Goal: Transaction & Acquisition: Subscribe to service/newsletter

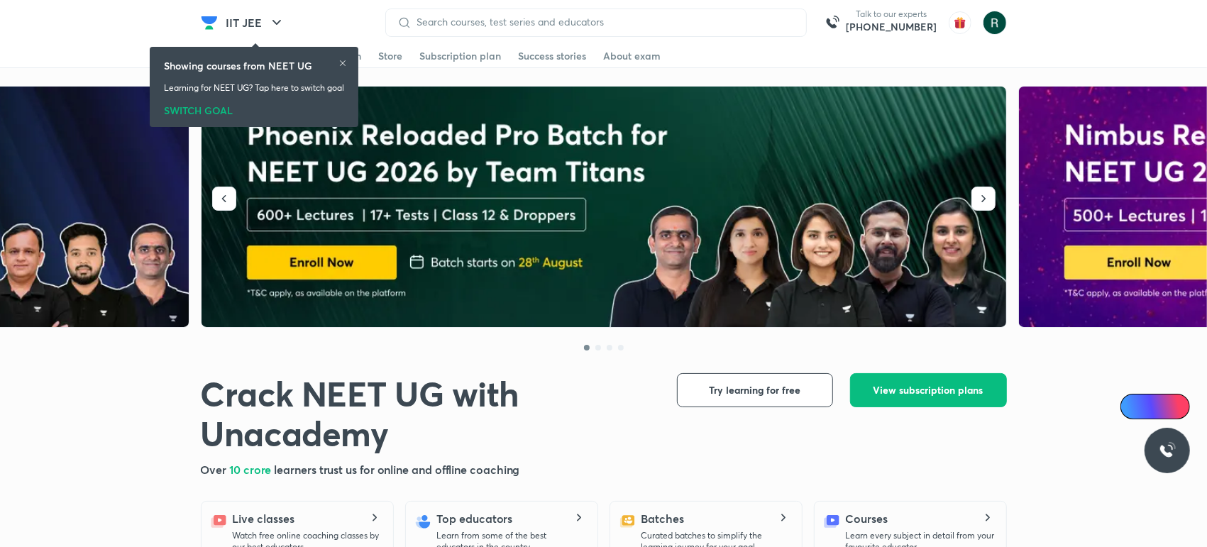
drag, startPoint x: 0, startPoint y: 0, endPoint x: 349, endPoint y: 60, distance: 354.3
click at [347, 60] on icon at bounding box center [343, 63] width 9 height 9
click at [727, 111] on img at bounding box center [605, 207] width 806 height 241
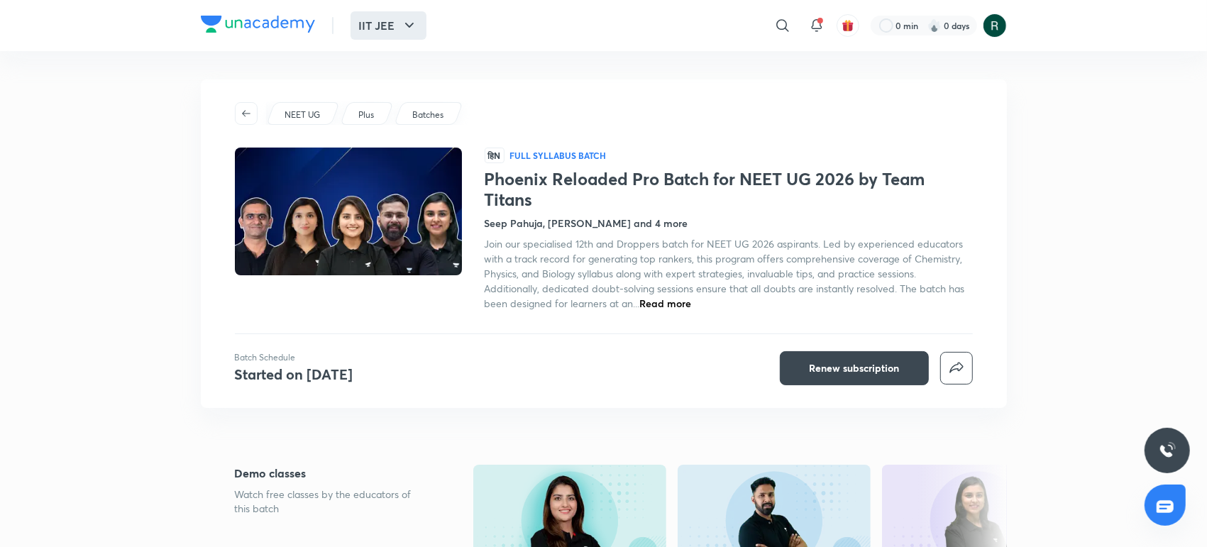
click at [390, 32] on button "IIT JEE" at bounding box center [389, 25] width 76 height 28
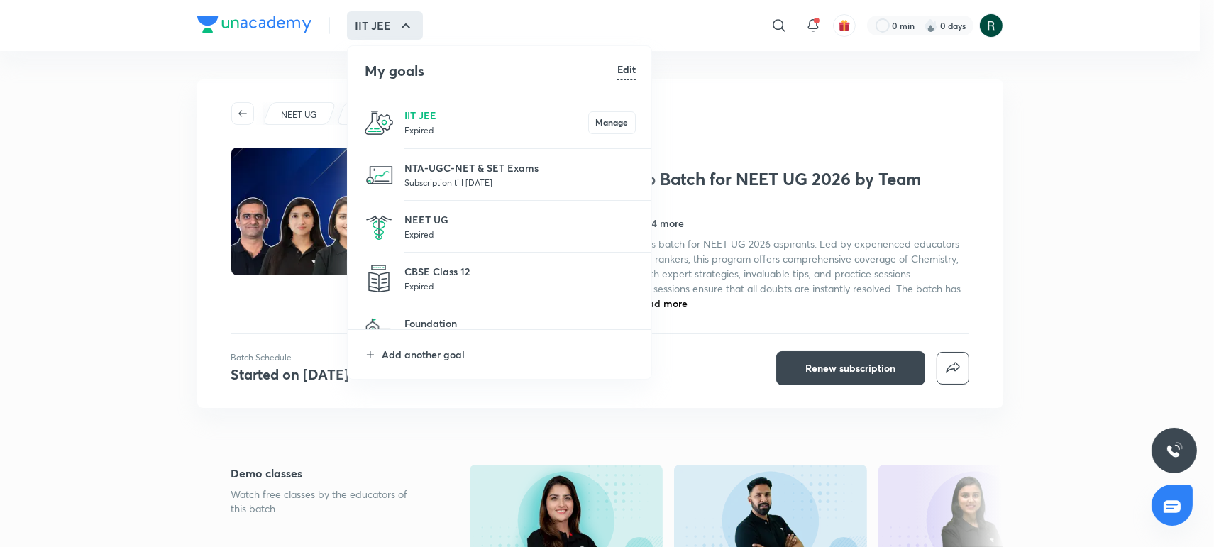
click at [303, 112] on div at bounding box center [607, 273] width 1214 height 547
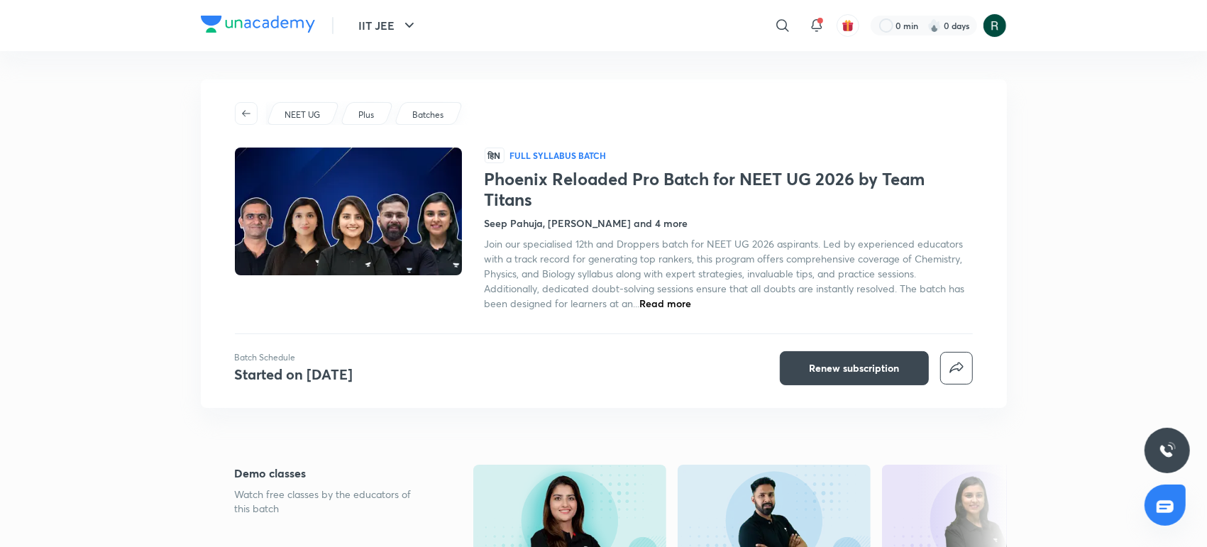
click at [303, 112] on p "NEET UG" at bounding box center [302, 115] width 35 height 13
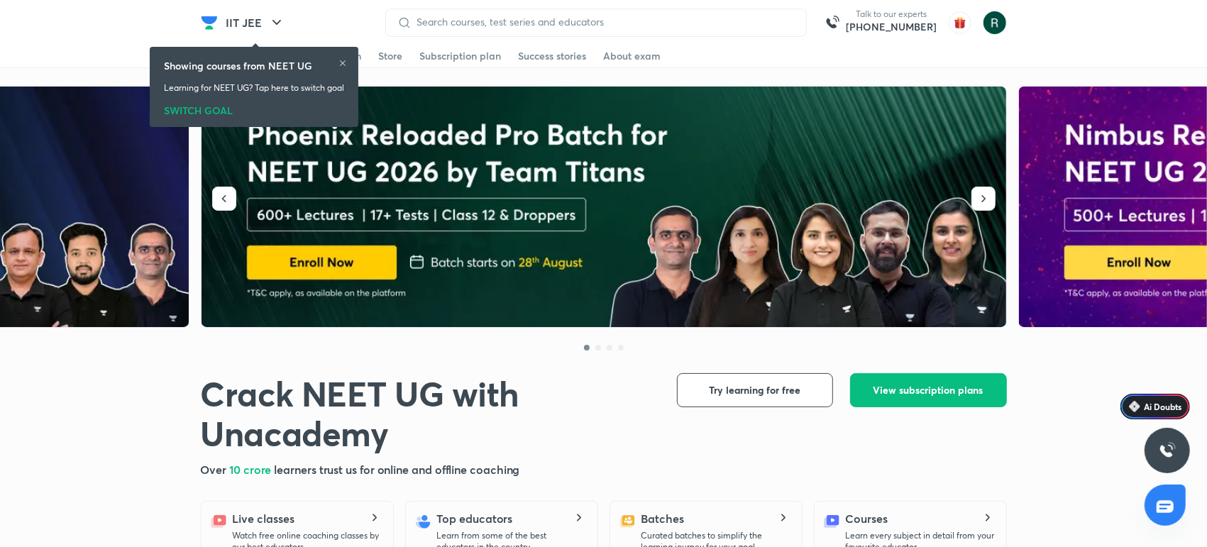
click at [210, 109] on div "SWITCH GOAL" at bounding box center [254, 108] width 180 height 16
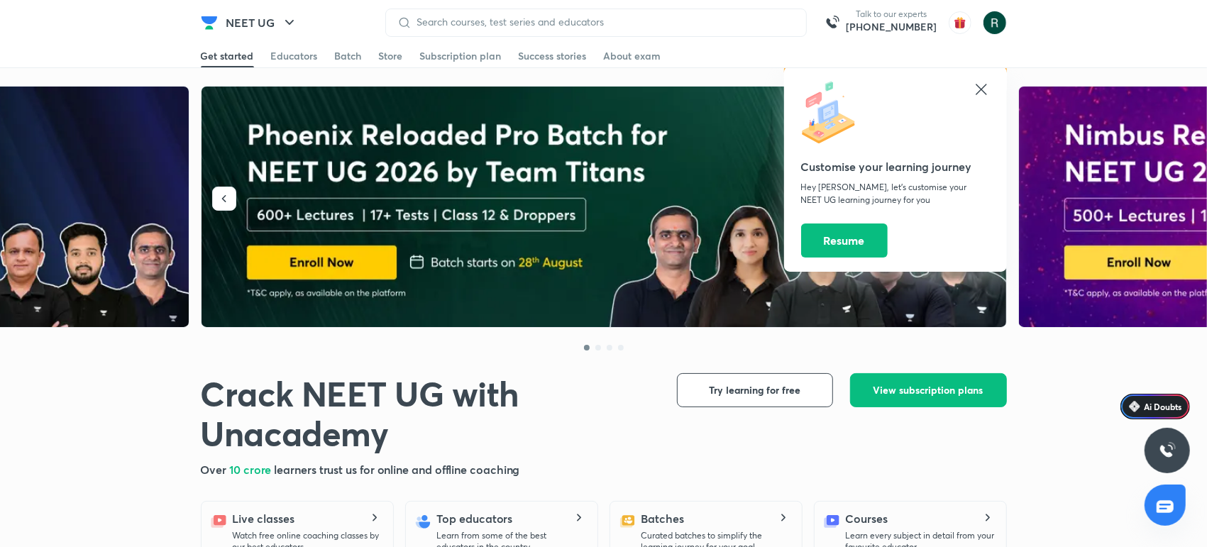
click at [979, 94] on icon at bounding box center [981, 89] width 17 height 17
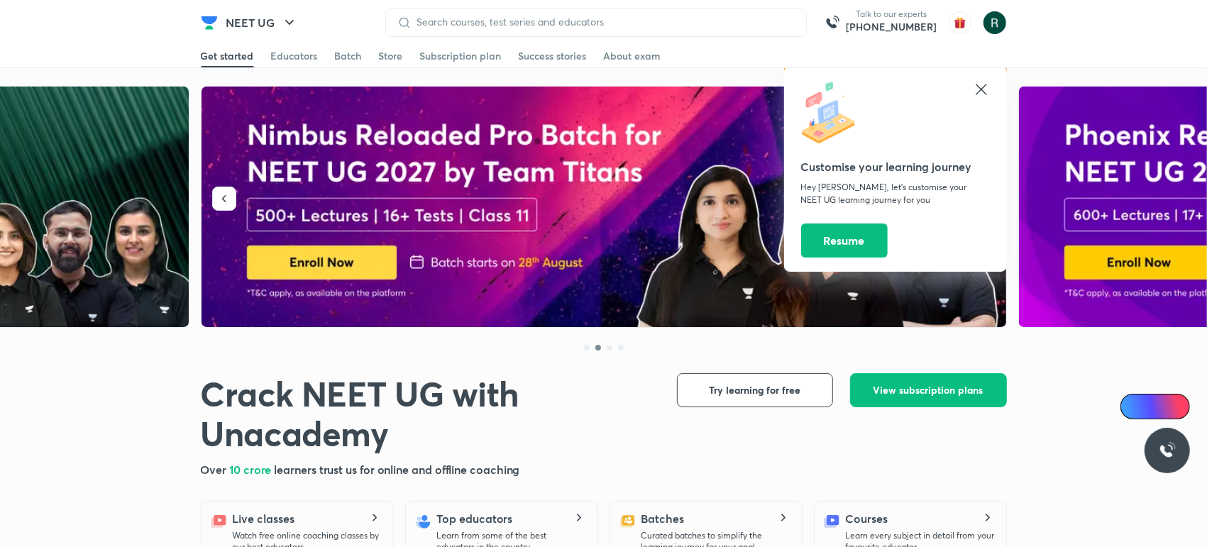
click at [985, 92] on icon at bounding box center [981, 89] width 17 height 17
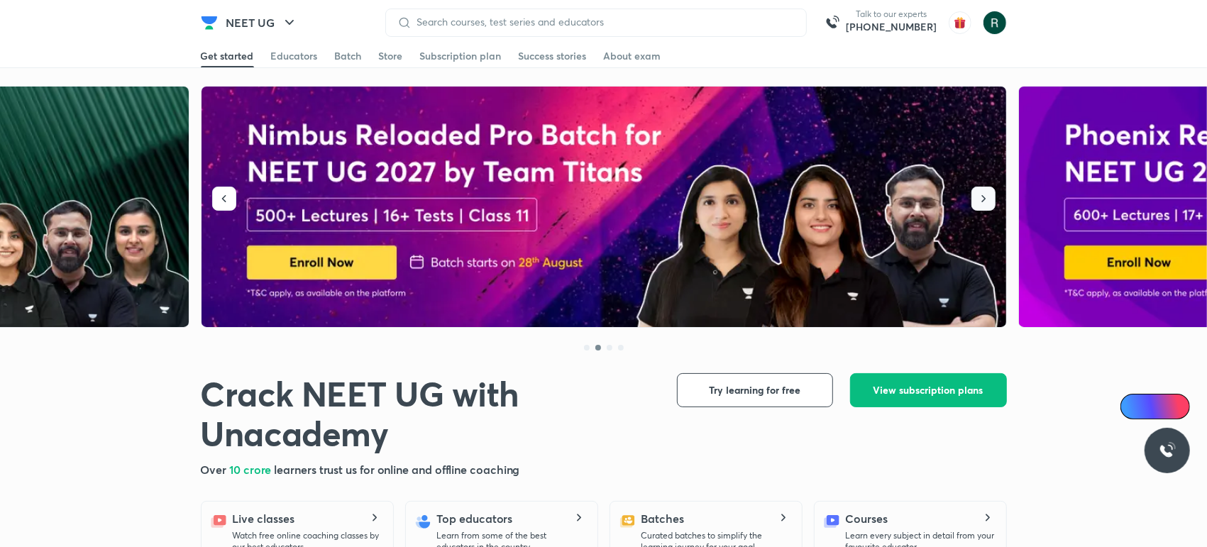
click at [977, 200] on icon "button" at bounding box center [984, 199] width 14 height 14
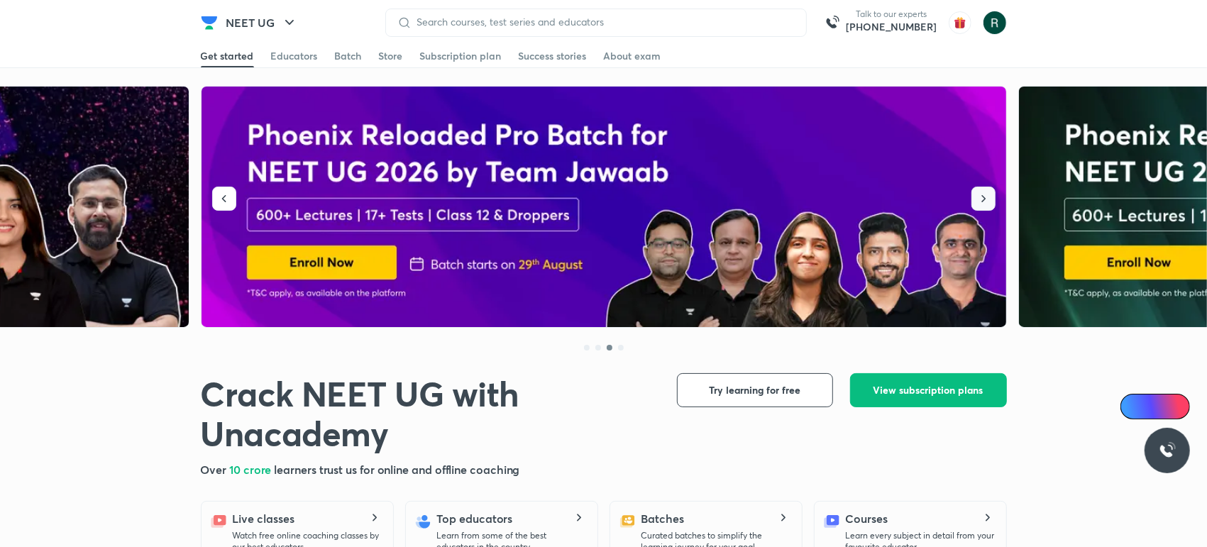
click at [977, 200] on icon "button" at bounding box center [984, 199] width 14 height 14
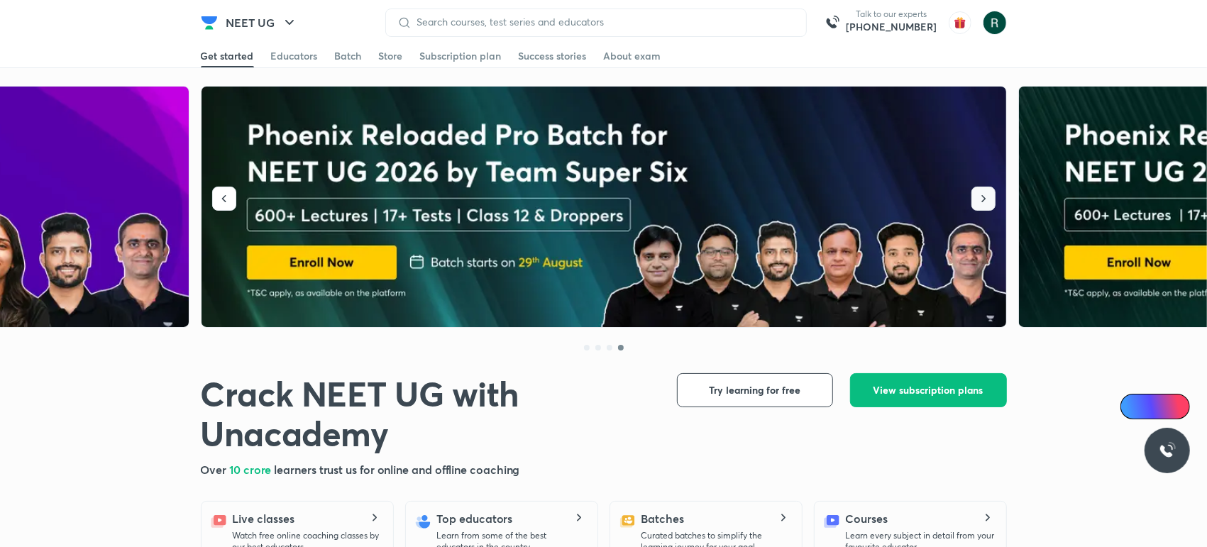
click at [975, 198] on button "button" at bounding box center [984, 199] width 24 height 24
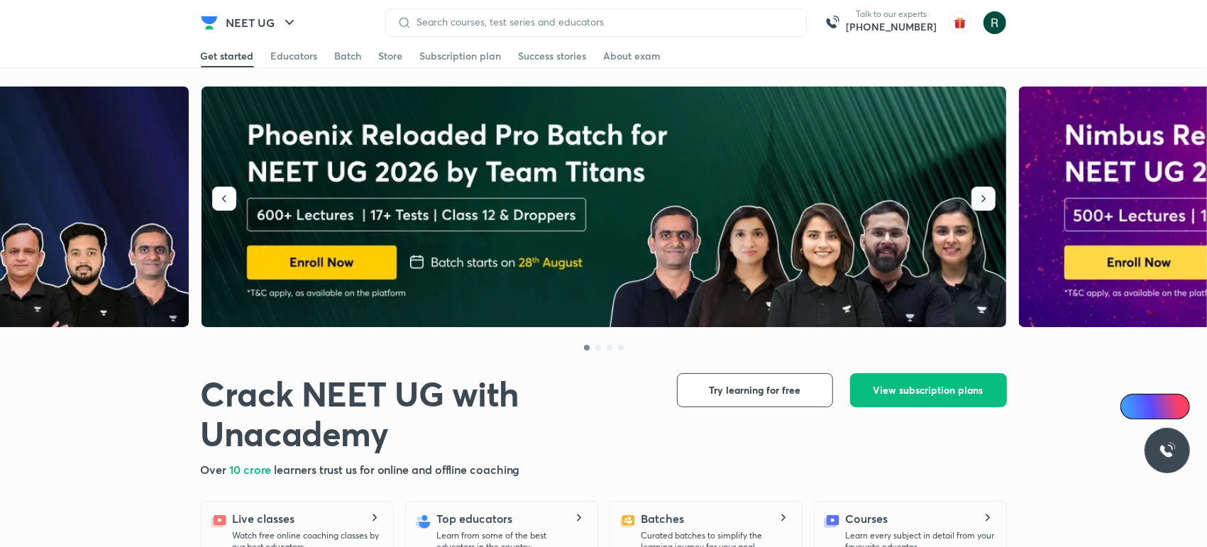
click at [977, 204] on icon "button" at bounding box center [984, 199] width 14 height 14
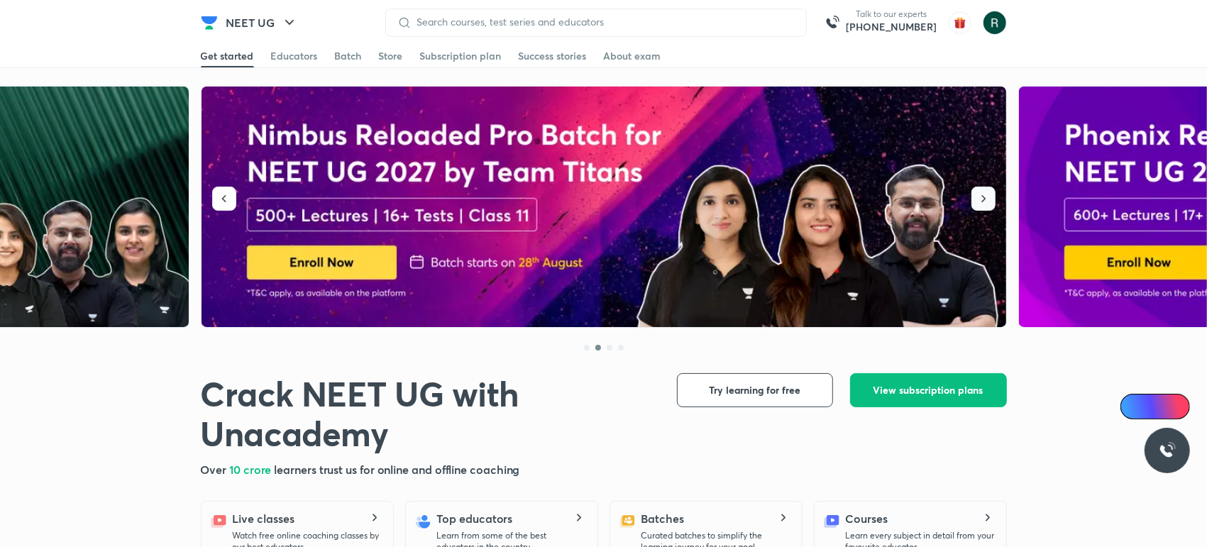
click at [977, 204] on icon "button" at bounding box center [984, 199] width 14 height 14
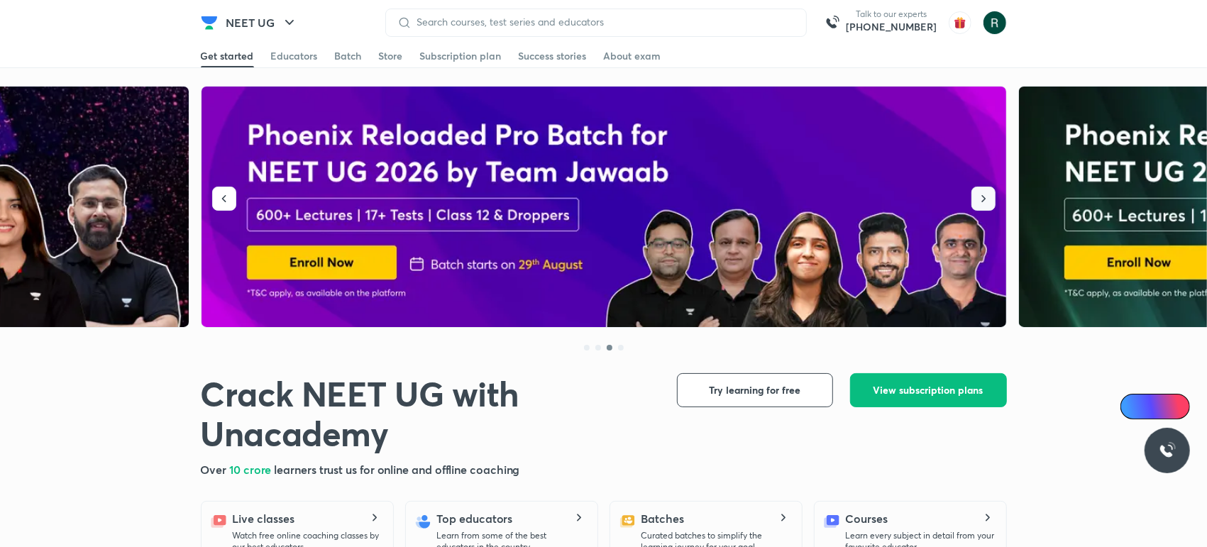
click at [990, 196] on icon "button" at bounding box center [984, 199] width 14 height 14
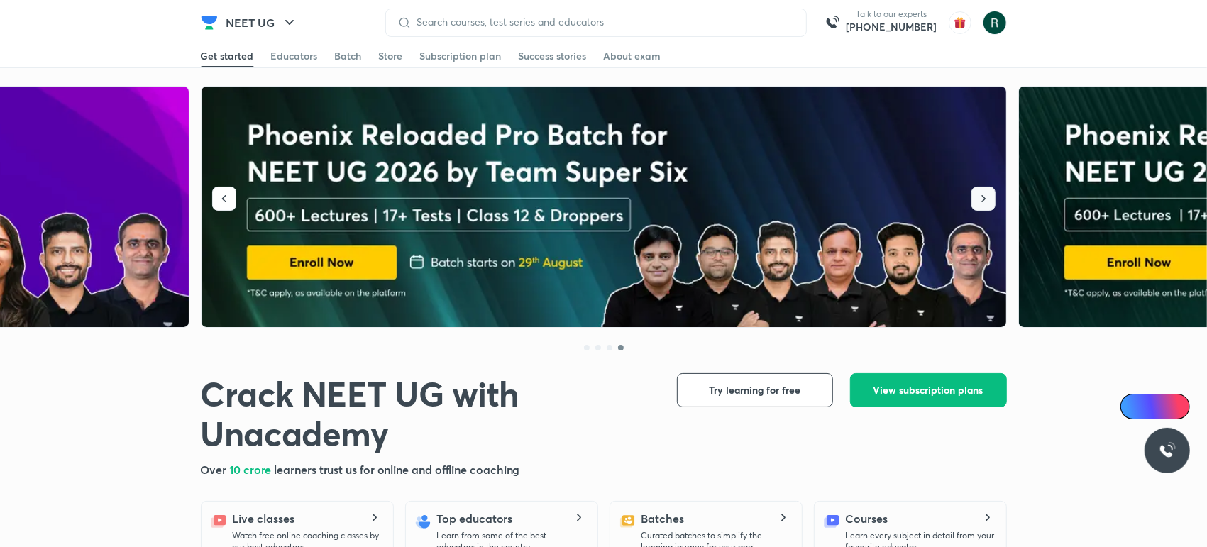
click at [990, 196] on icon "button" at bounding box center [984, 199] width 14 height 14
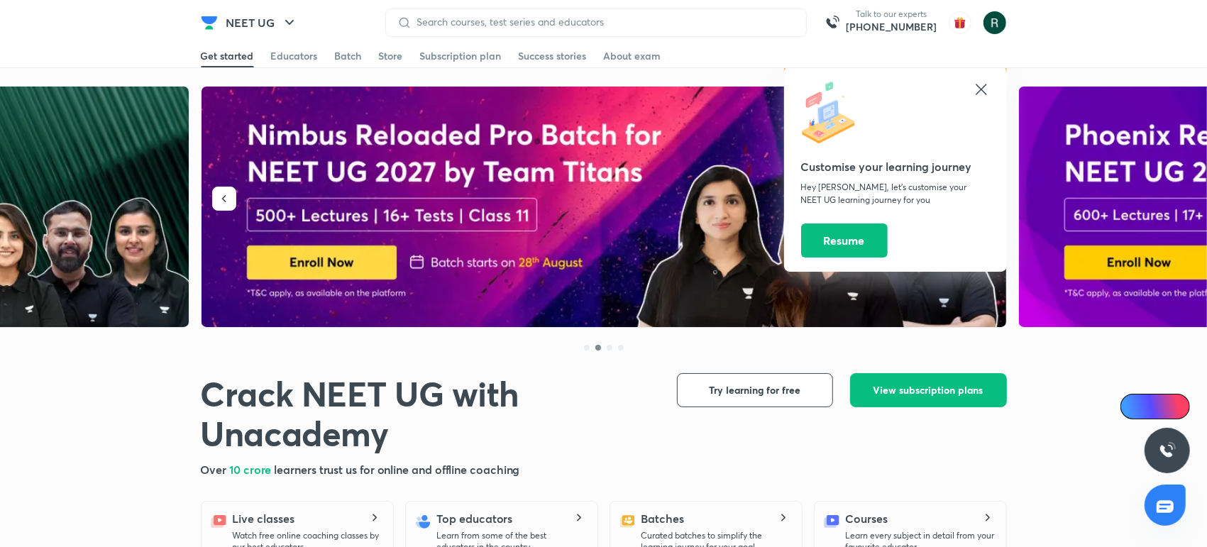
click at [977, 82] on icon at bounding box center [981, 89] width 17 height 17
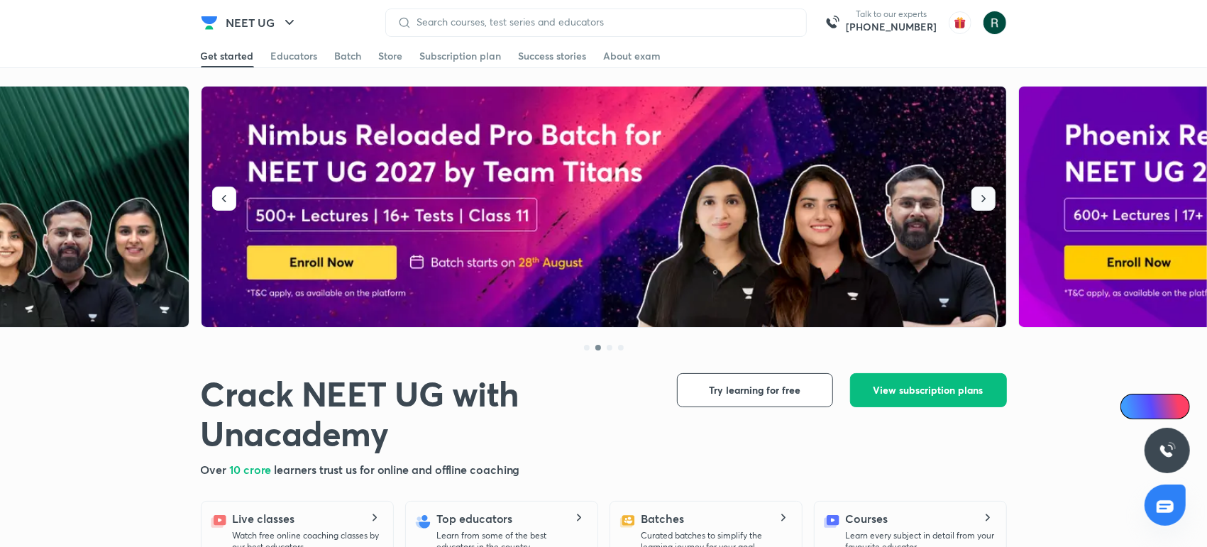
click at [986, 194] on icon "button" at bounding box center [984, 199] width 14 height 14
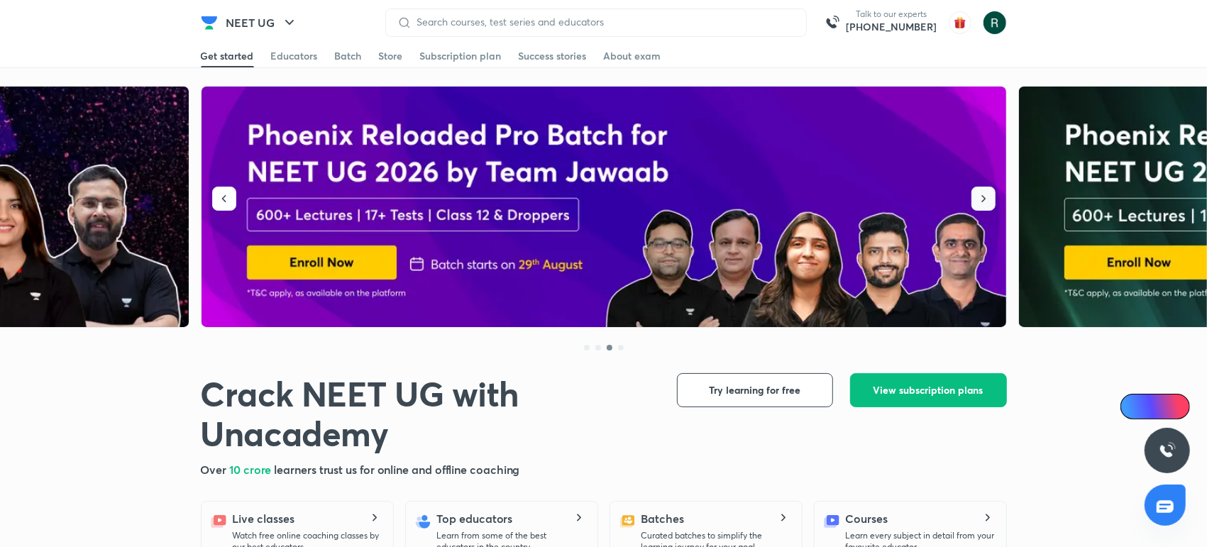
click at [986, 194] on icon "button" at bounding box center [984, 199] width 14 height 14
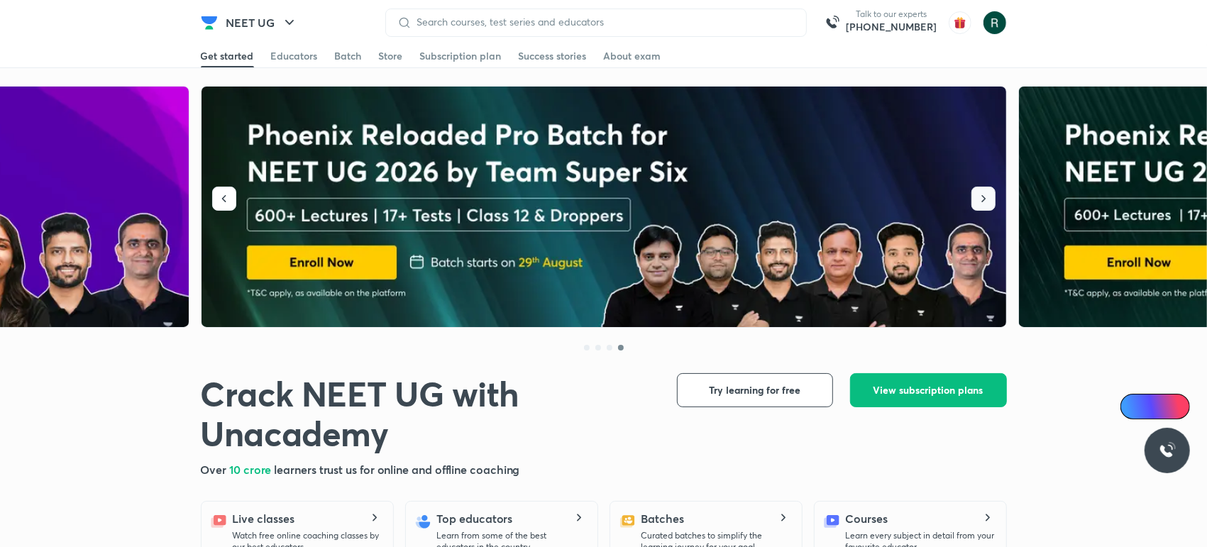
click at [986, 194] on icon "button" at bounding box center [984, 199] width 14 height 14
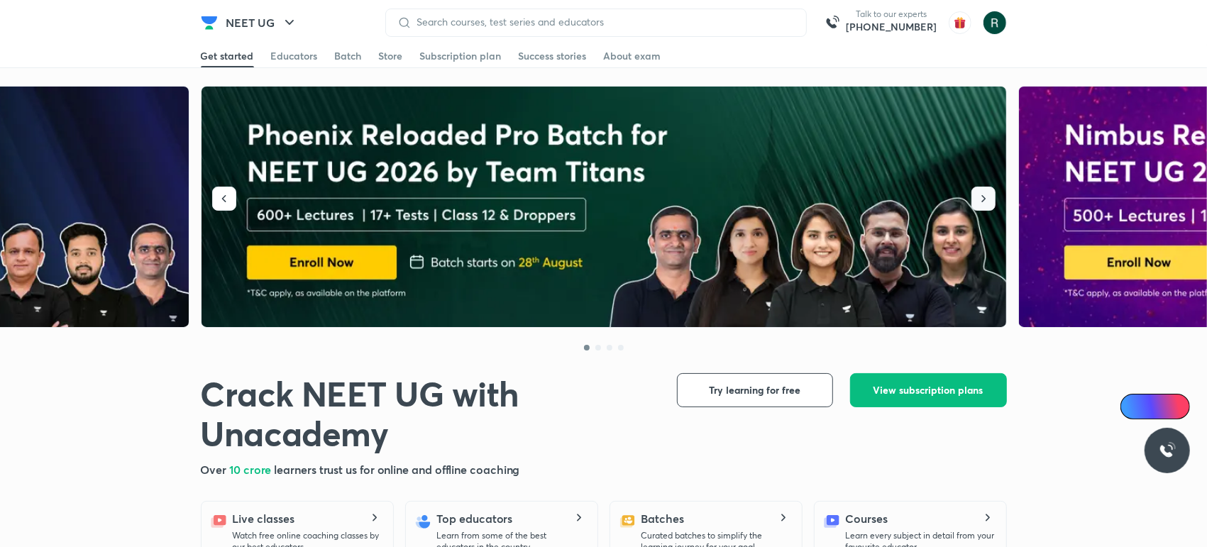
click at [986, 194] on icon "button" at bounding box center [984, 199] width 14 height 14
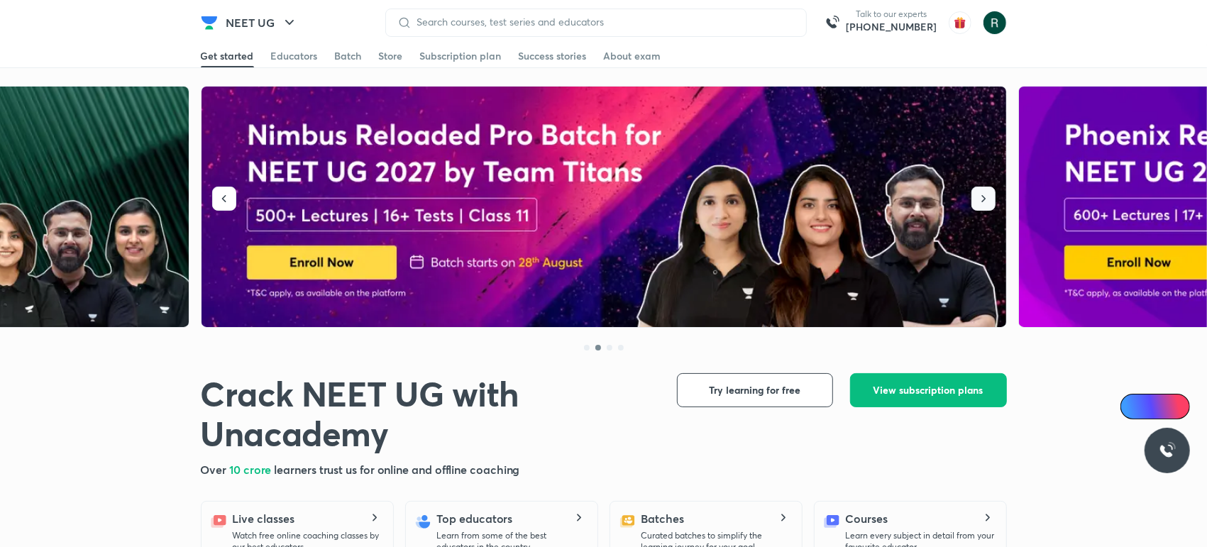
click at [986, 194] on icon "button" at bounding box center [984, 199] width 14 height 14
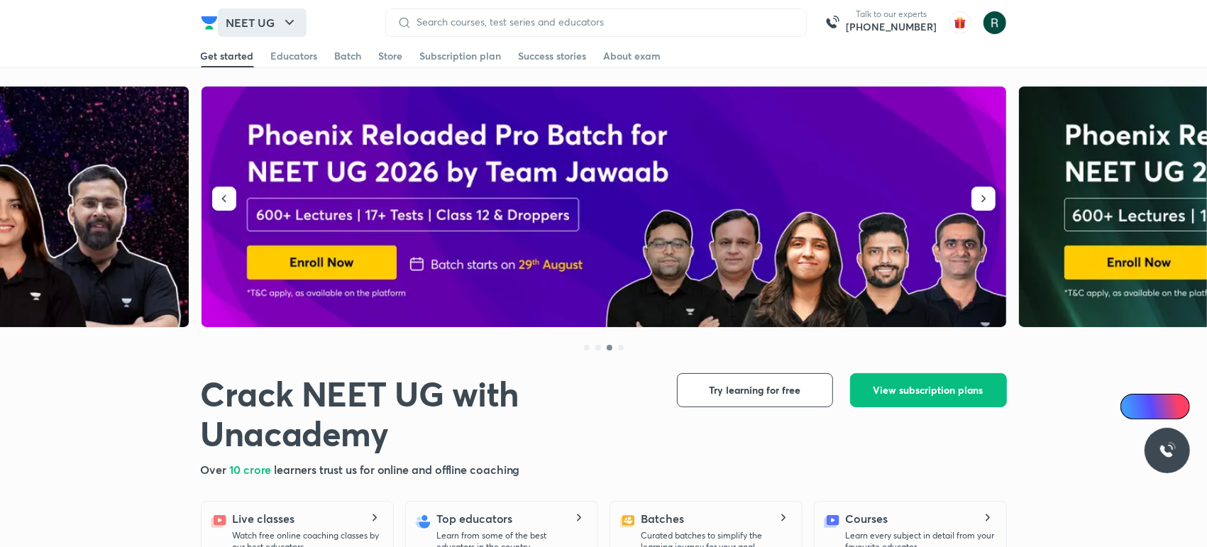
click at [251, 18] on button "NEET UG" at bounding box center [262, 23] width 89 height 28
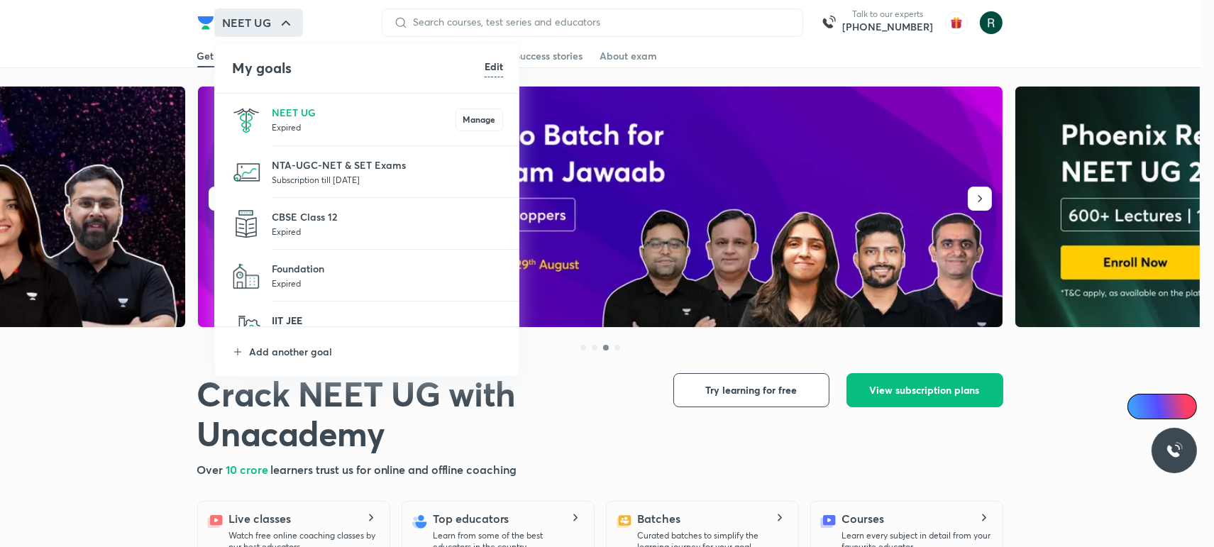
click at [305, 320] on p "IIT JEE" at bounding box center [387, 320] width 231 height 15
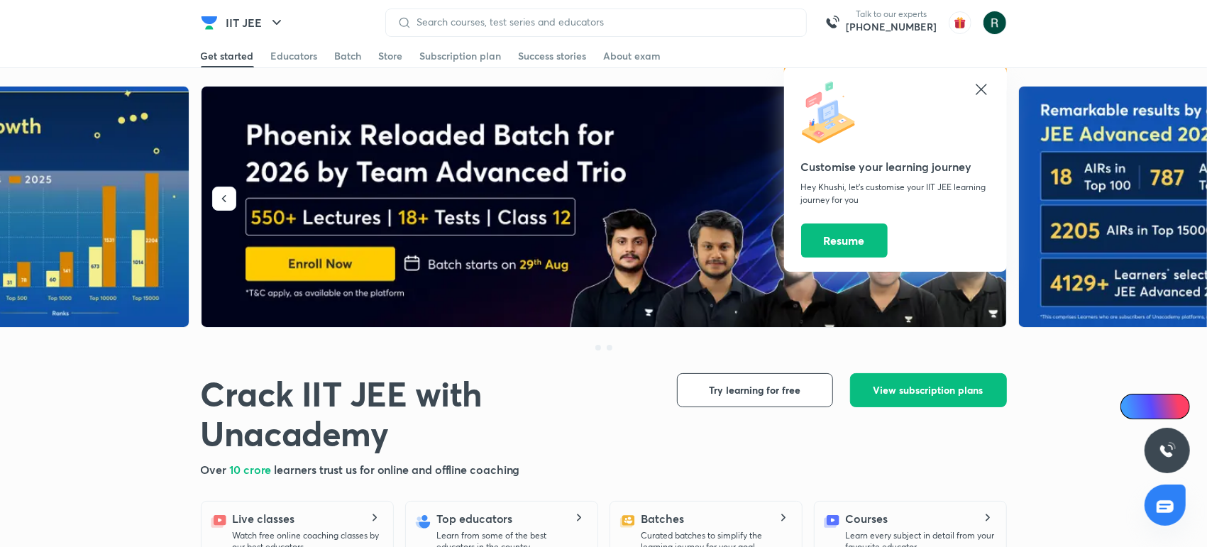
click at [976, 89] on icon at bounding box center [981, 89] width 17 height 17
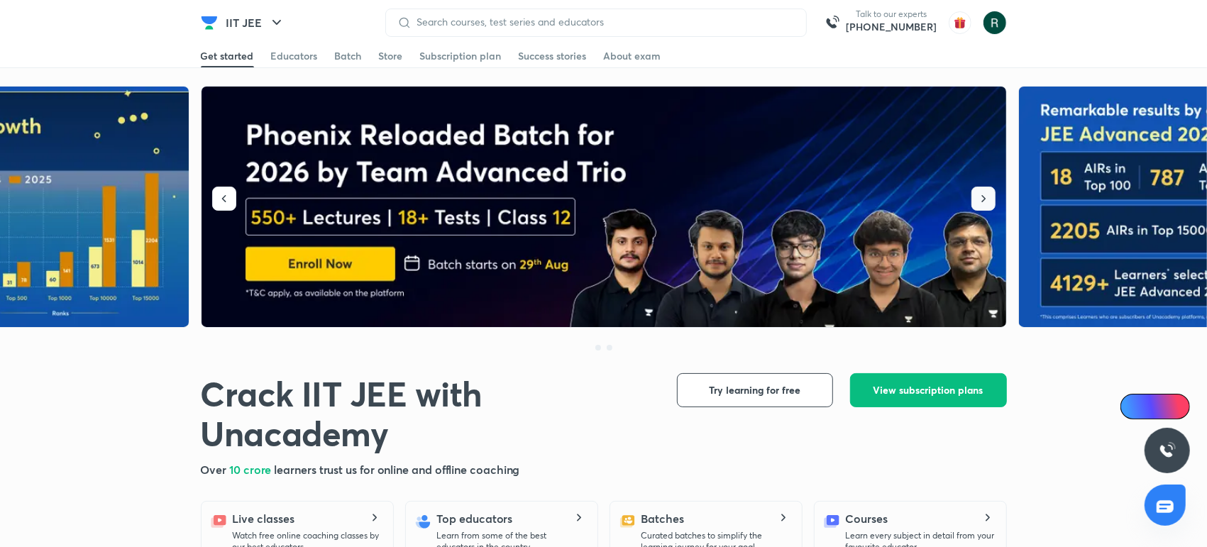
click at [985, 209] on button "button" at bounding box center [984, 199] width 24 height 24
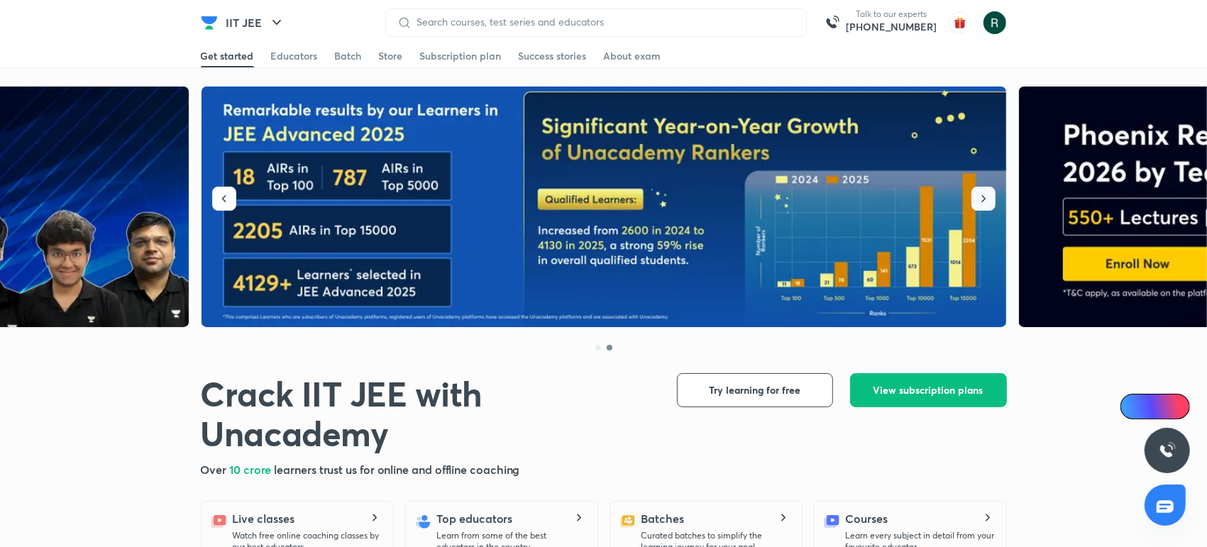
click at [985, 205] on icon "button" at bounding box center [984, 199] width 14 height 14
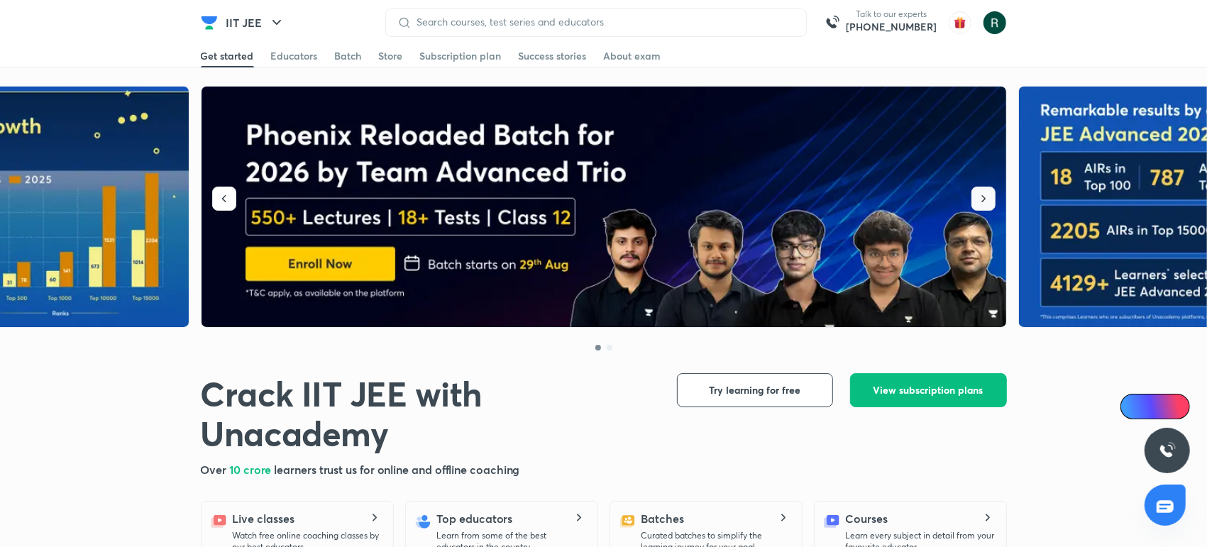
click at [985, 205] on icon "button" at bounding box center [984, 199] width 14 height 14
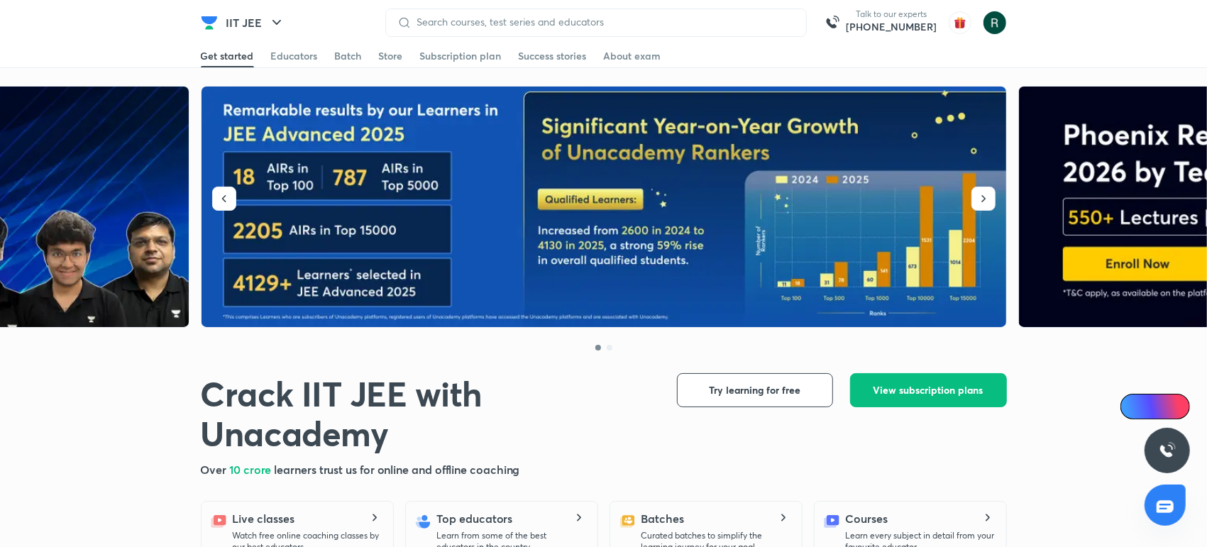
click at [211, 201] on img at bounding box center [605, 207] width 806 height 241
click at [222, 192] on icon "button" at bounding box center [224, 199] width 14 height 14
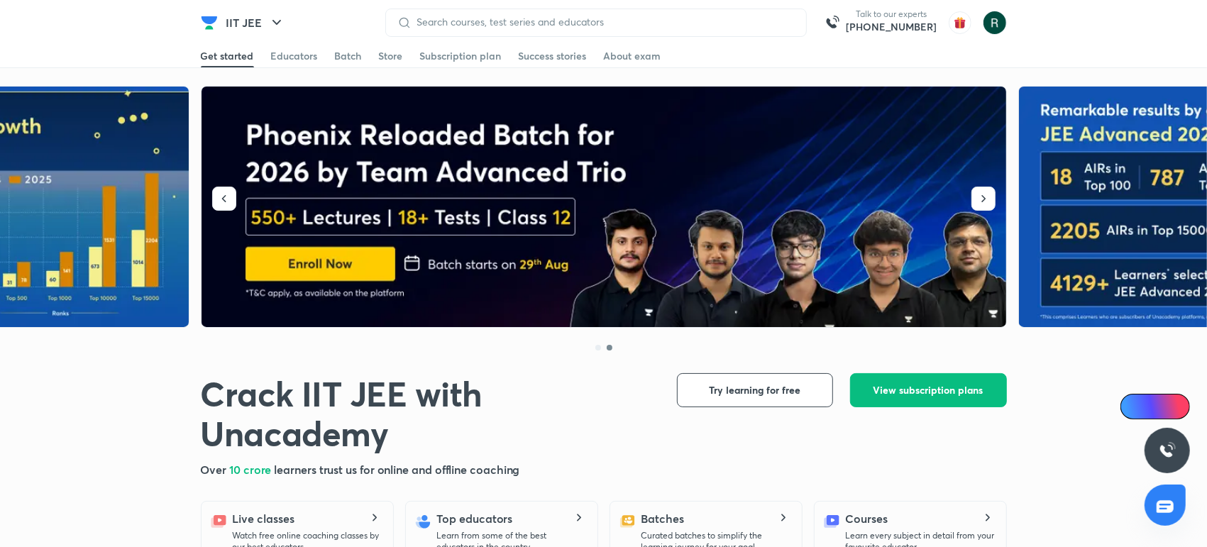
click at [642, 216] on img at bounding box center [605, 207] width 806 height 241
